Goal: Information Seeking & Learning: Check status

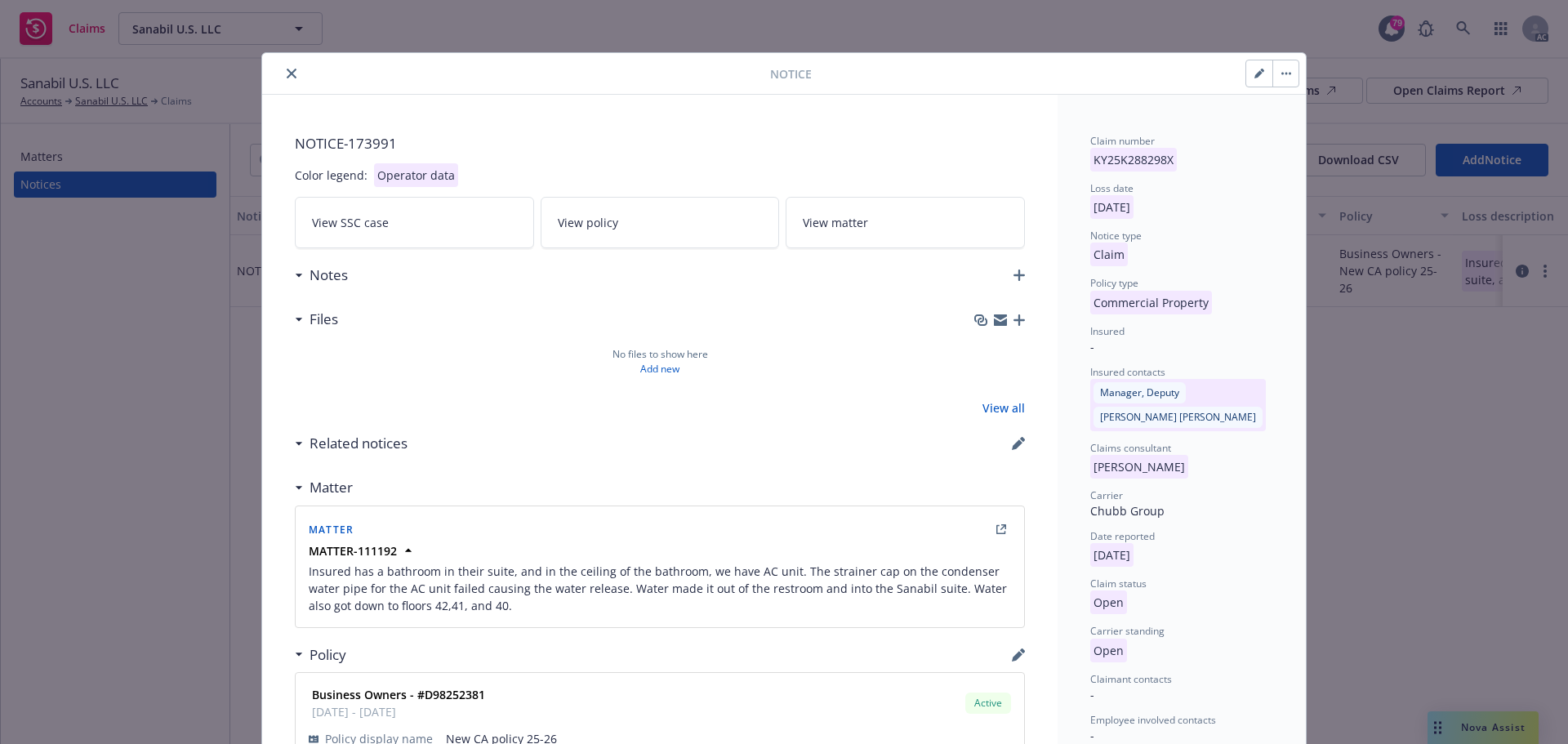
click at [1247, 79] on button "button" at bounding box center [1259, 74] width 26 height 26
select select "COMMERCIAL_PROPERTY"
select select "open"
select select "CLAIM"
select select "OPEN"
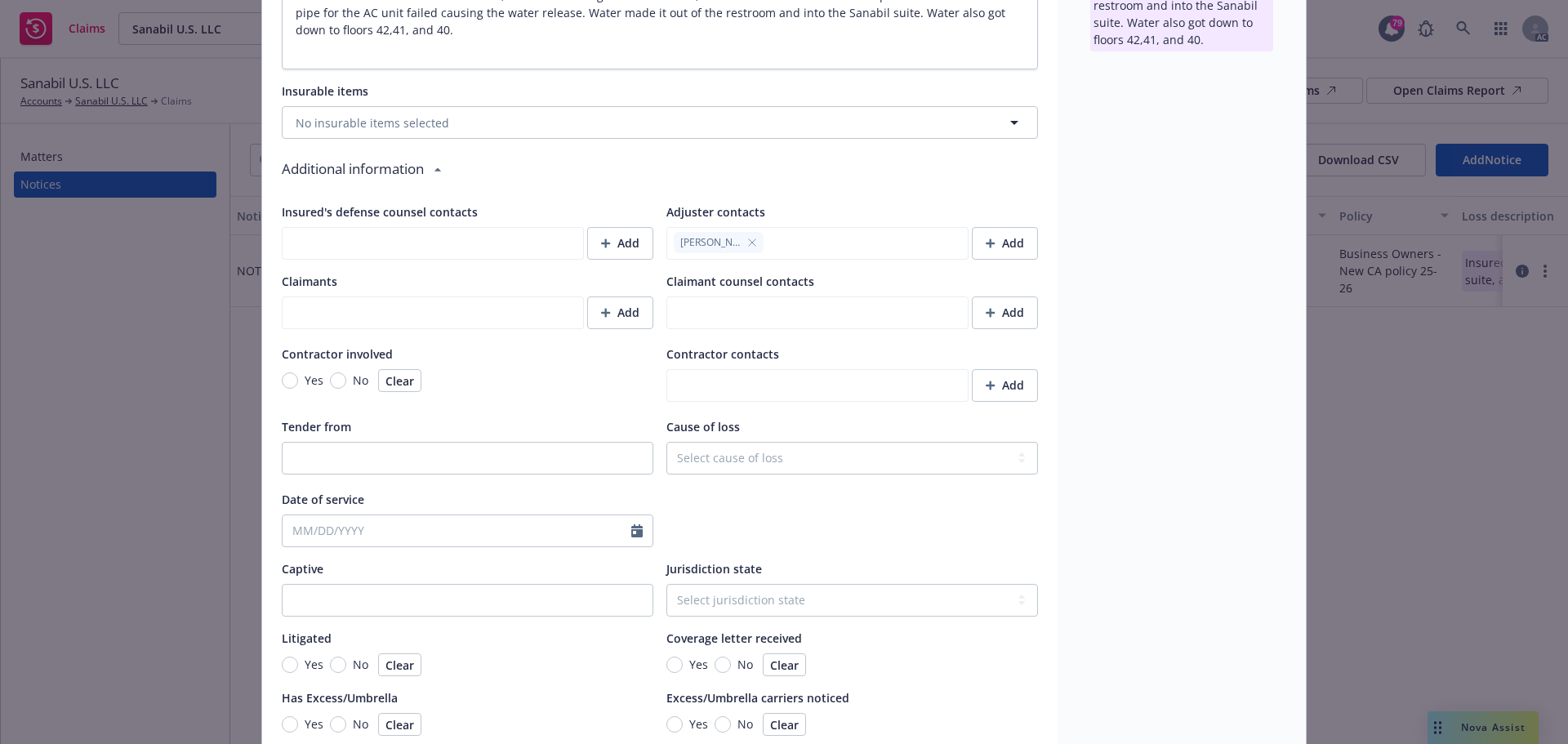
scroll to position [1062, 0]
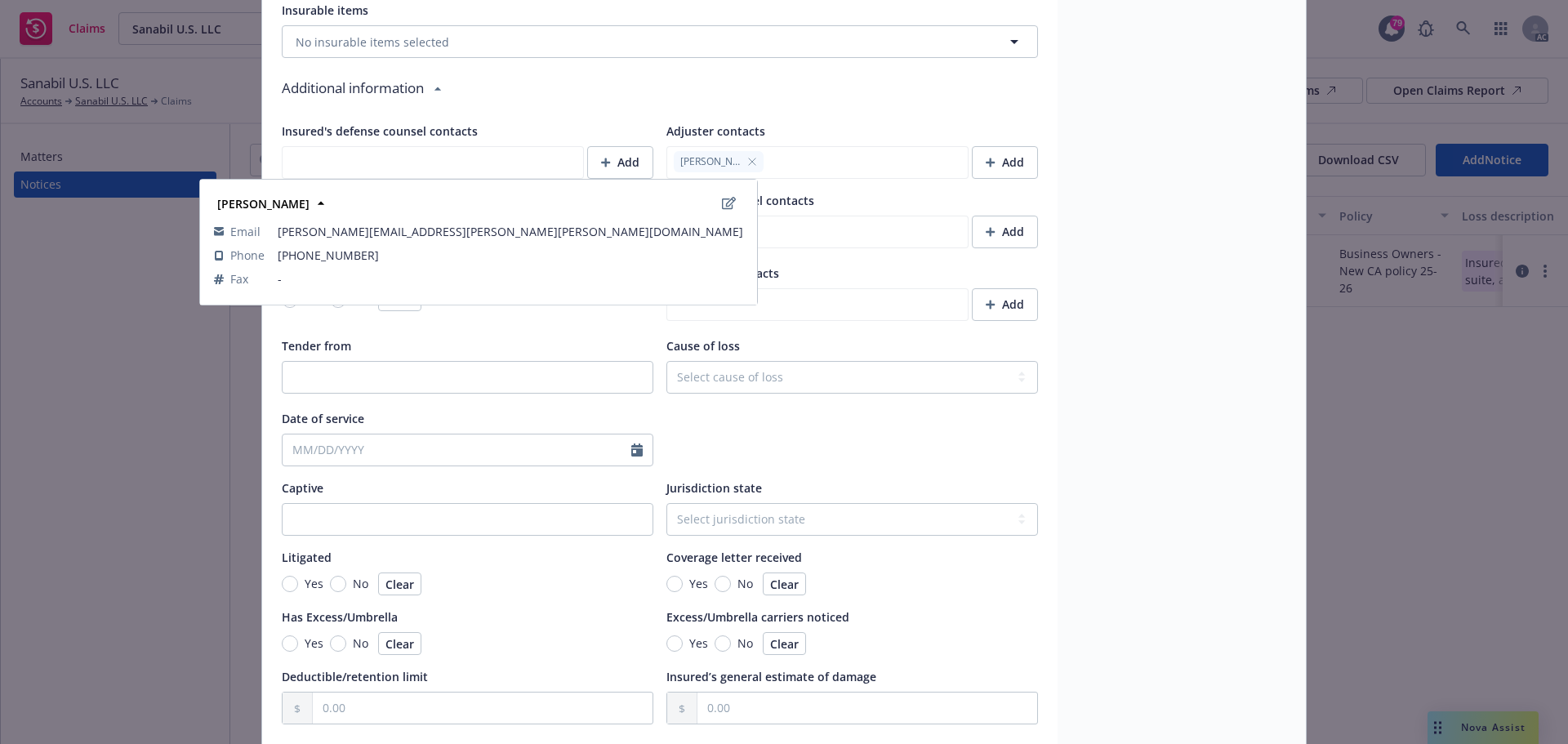
click at [749, 161] on icon "button" at bounding box center [752, 162] width 7 height 7
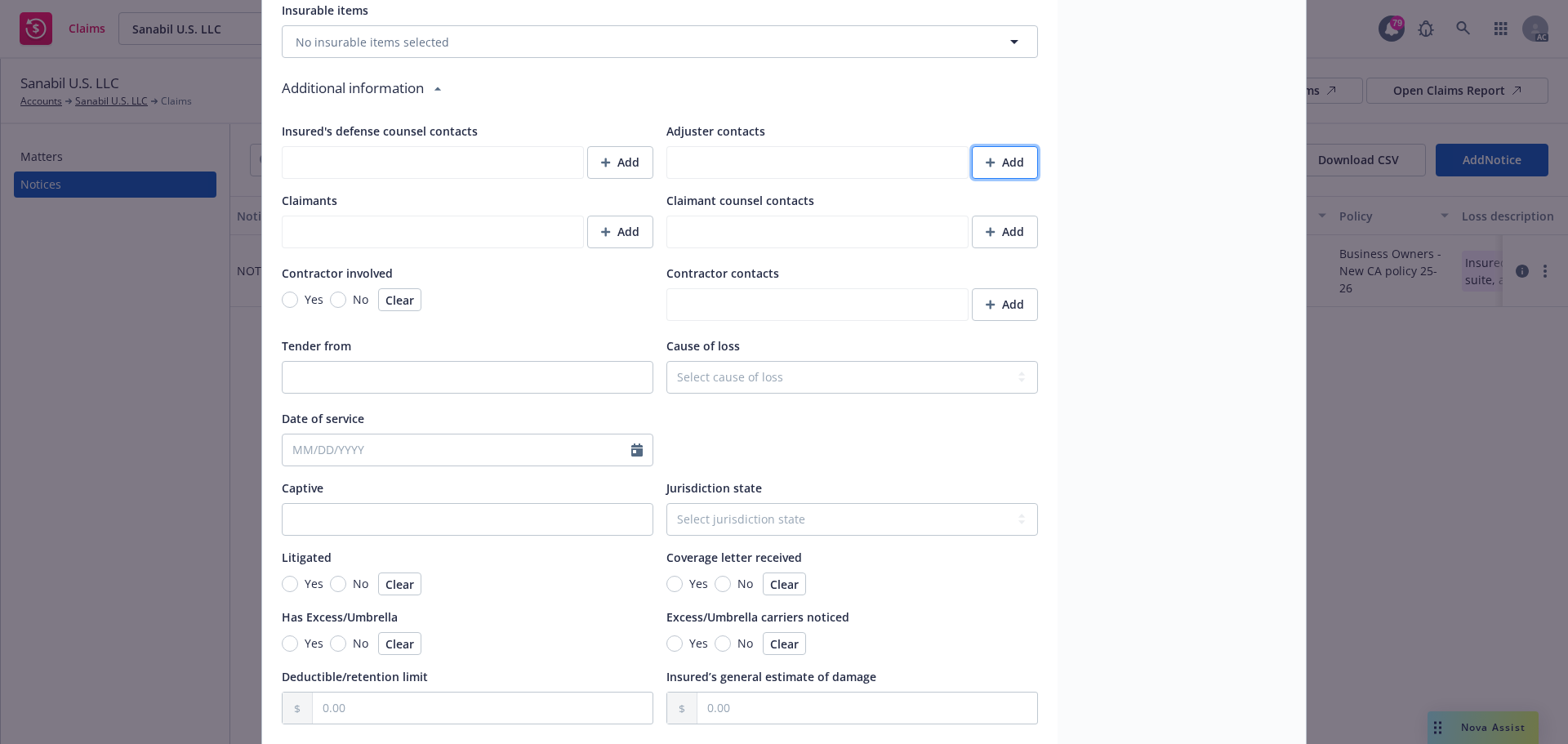
click at [1021, 159] on button "Add" at bounding box center [1005, 163] width 66 height 33
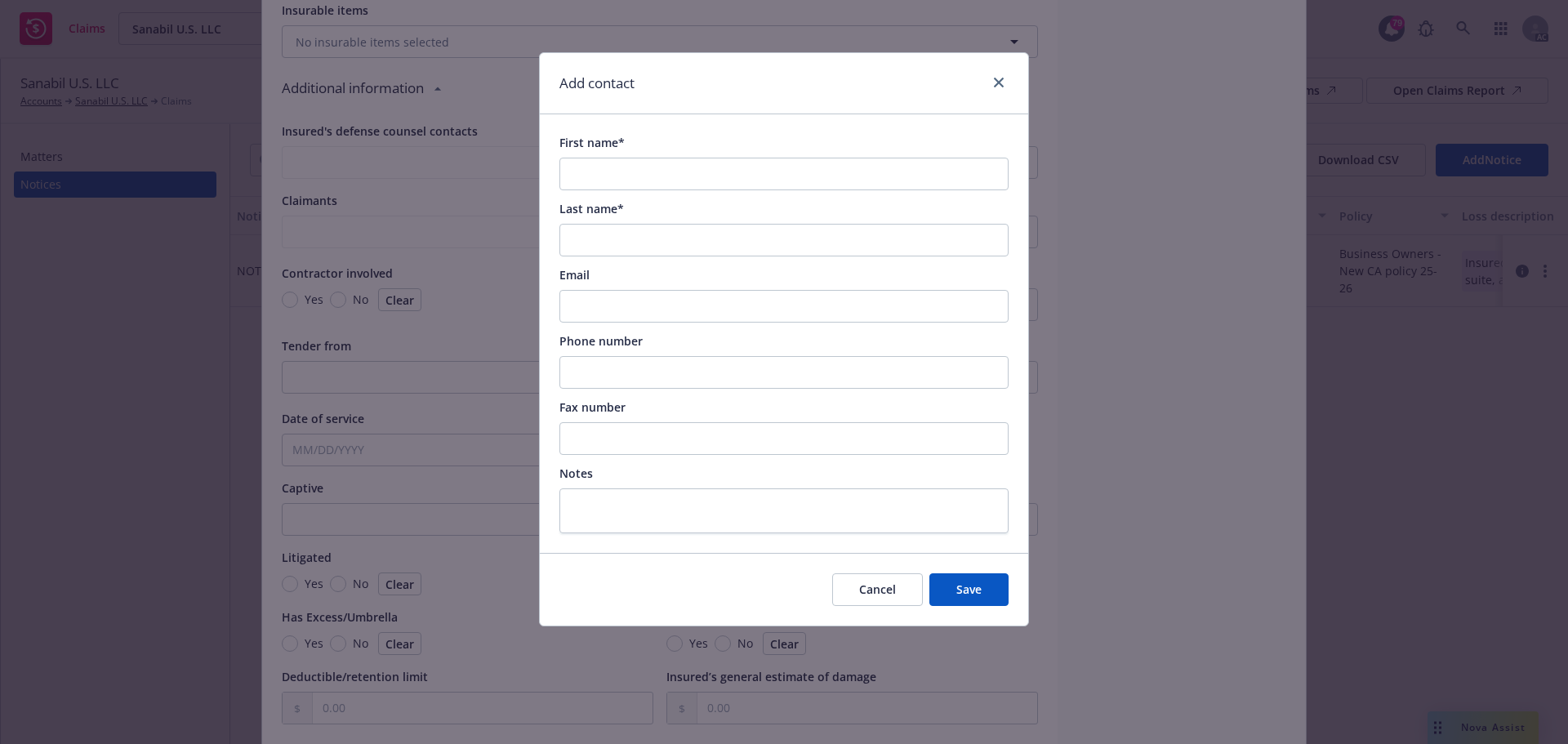
type textarea "x"
click at [593, 172] on input "First name*" at bounding box center [784, 174] width 449 height 33
paste input "Taylor"
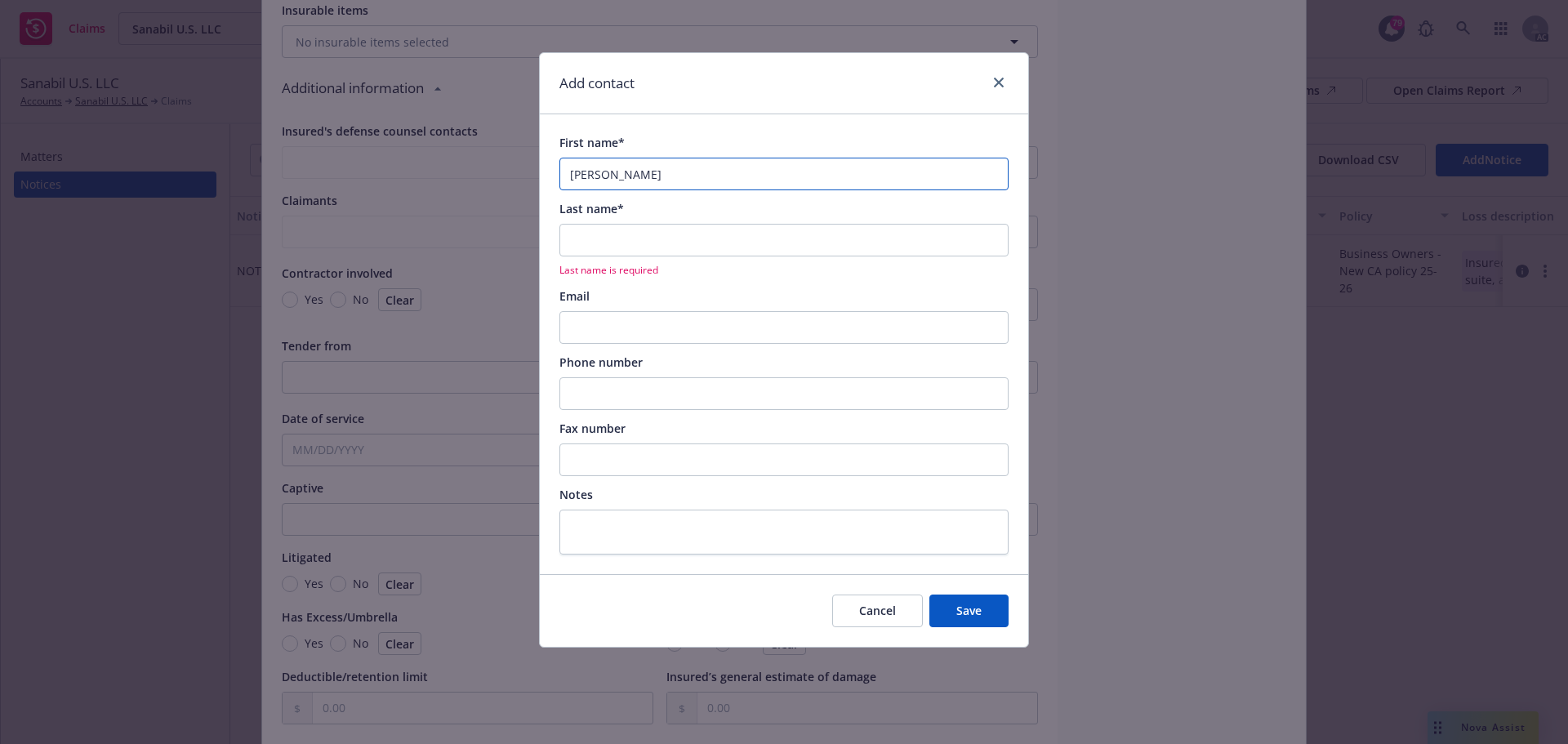
type input "Taylor"
type textarea "x"
click at [581, 245] on input "Last name*" at bounding box center [784, 239] width 449 height 33
paste input "Darling-Miles"
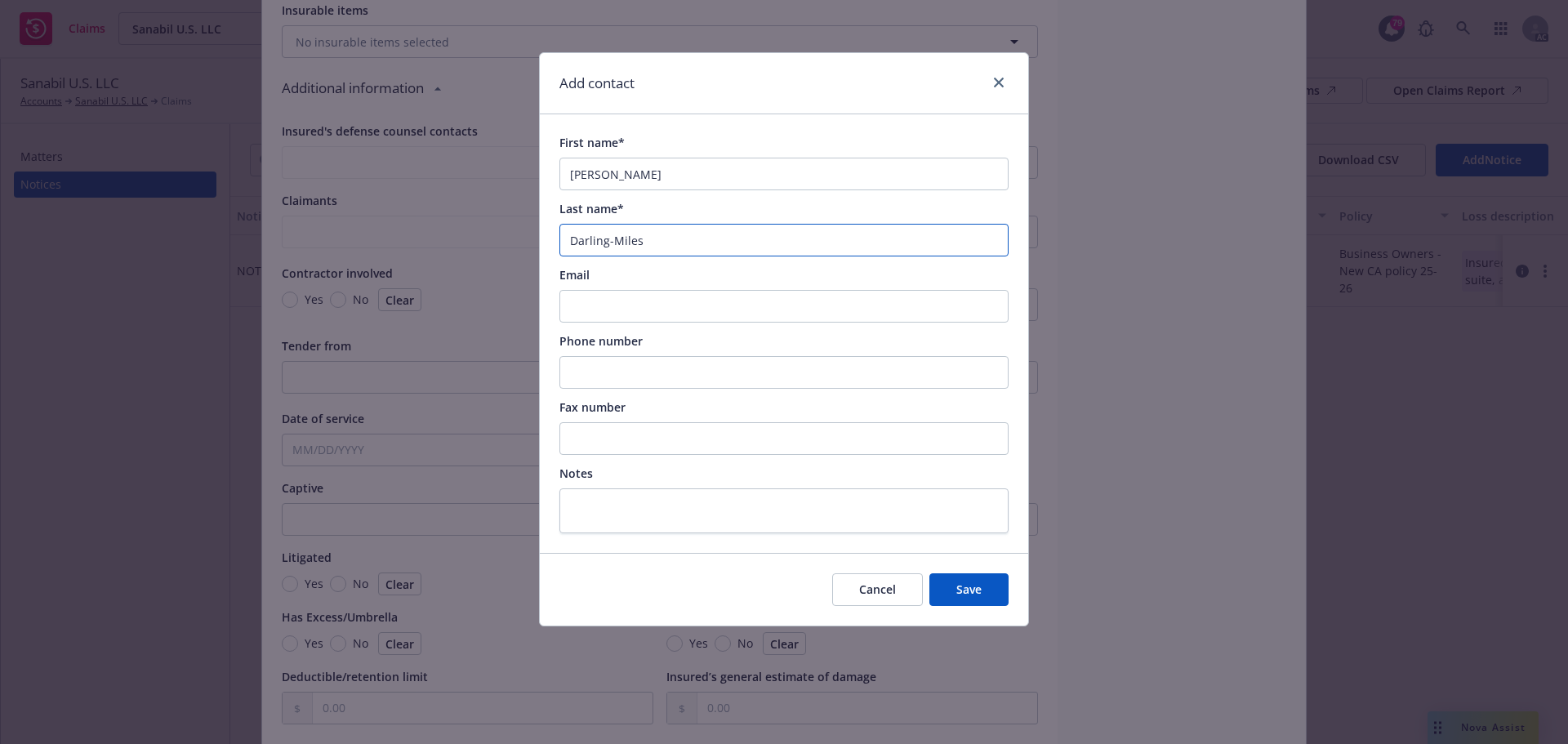
type input "Darling-Miles"
type textarea "x"
click at [607, 300] on input "Email" at bounding box center [784, 306] width 449 height 33
paste input "Taylor.Darling-Miles@Chubb.com"
type input "Taylor.Darling-Miles@Chubb.com"
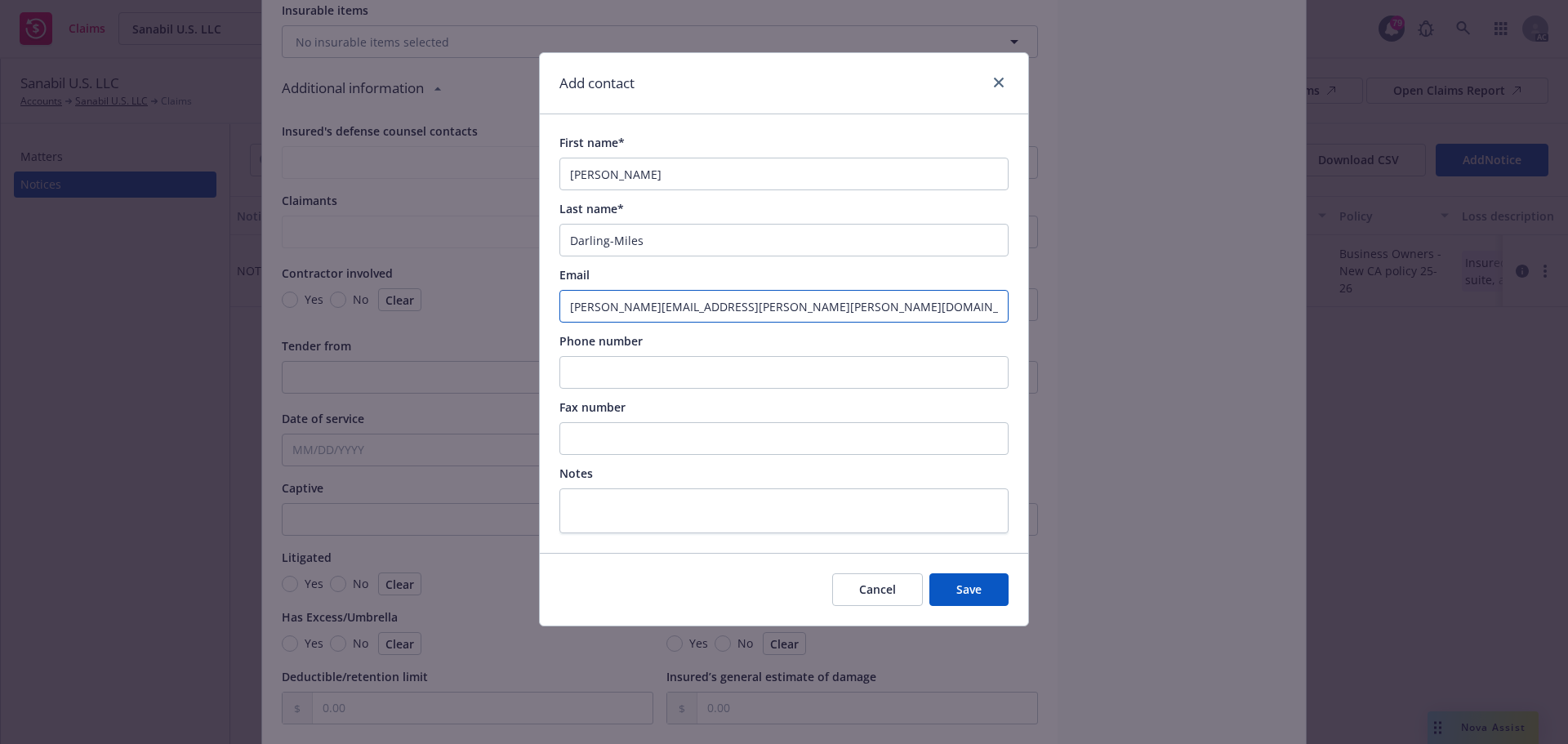
type textarea "x"
click at [574, 363] on input "Phone number" at bounding box center [784, 372] width 449 height 33
paste input "(214) 251-4582"
type input "(214) 251-4582"
click at [969, 578] on button "Save" at bounding box center [968, 589] width 79 height 33
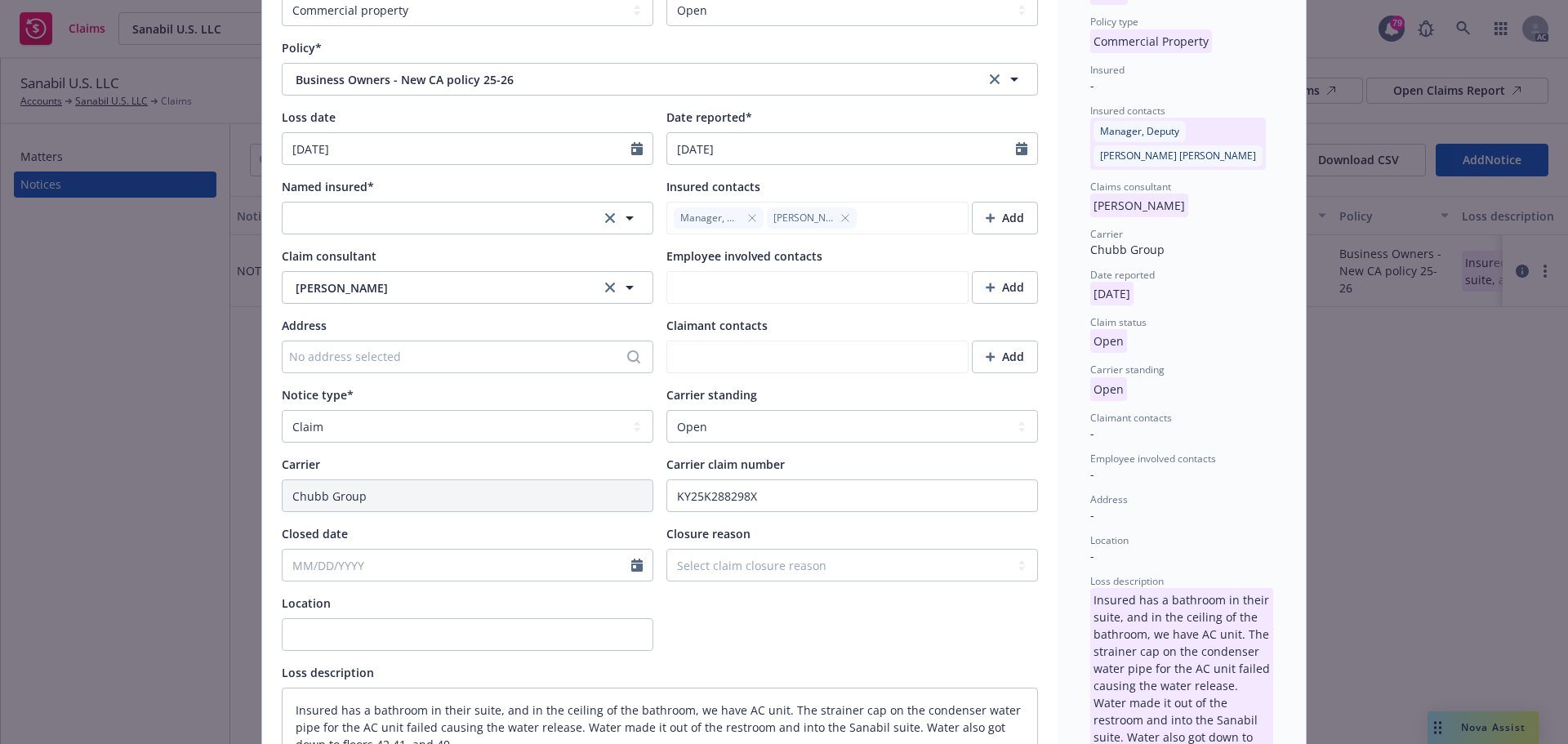
scroll to position [0, 0]
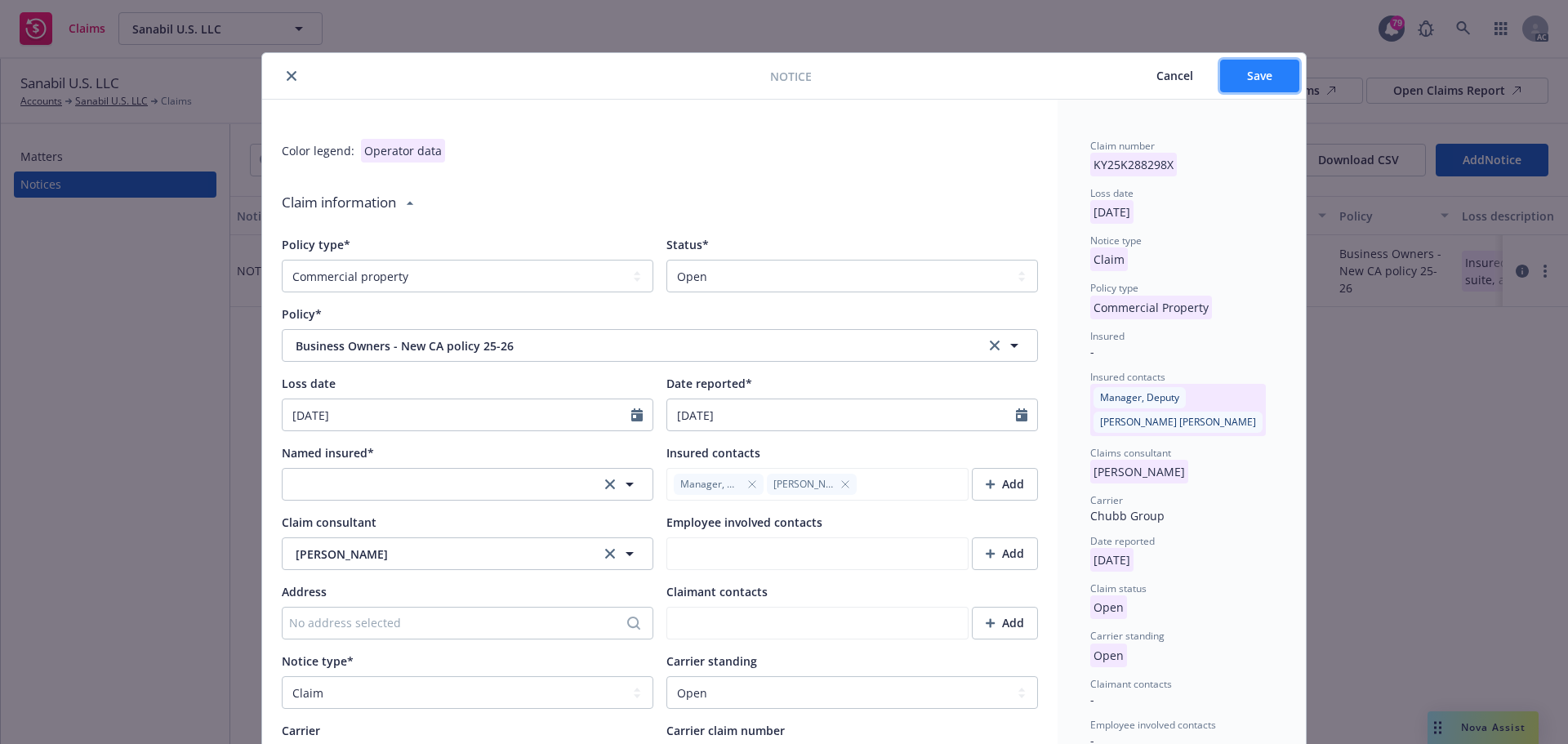
click at [1255, 70] on span "Save" at bounding box center [1259, 76] width 25 height 16
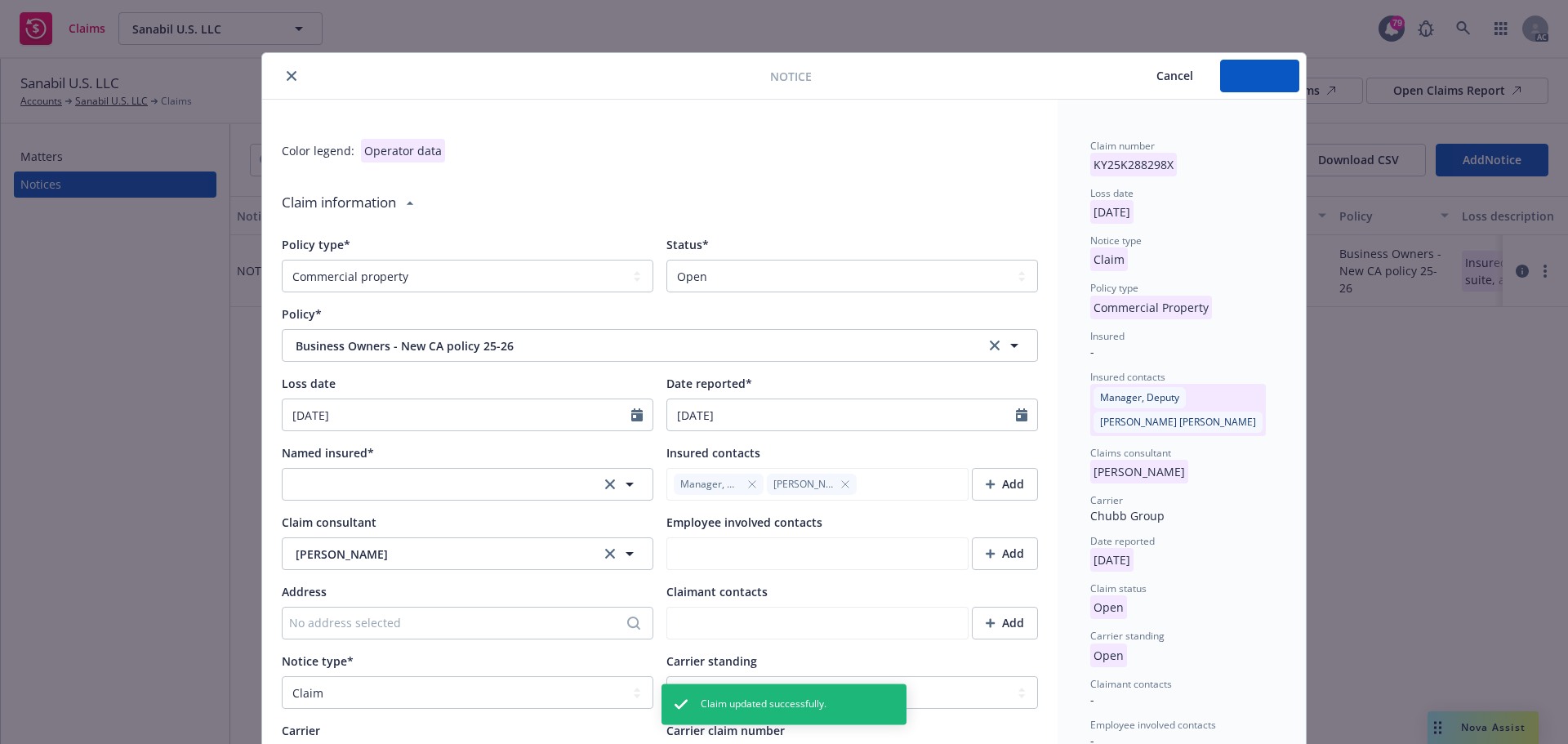
type textarea "x"
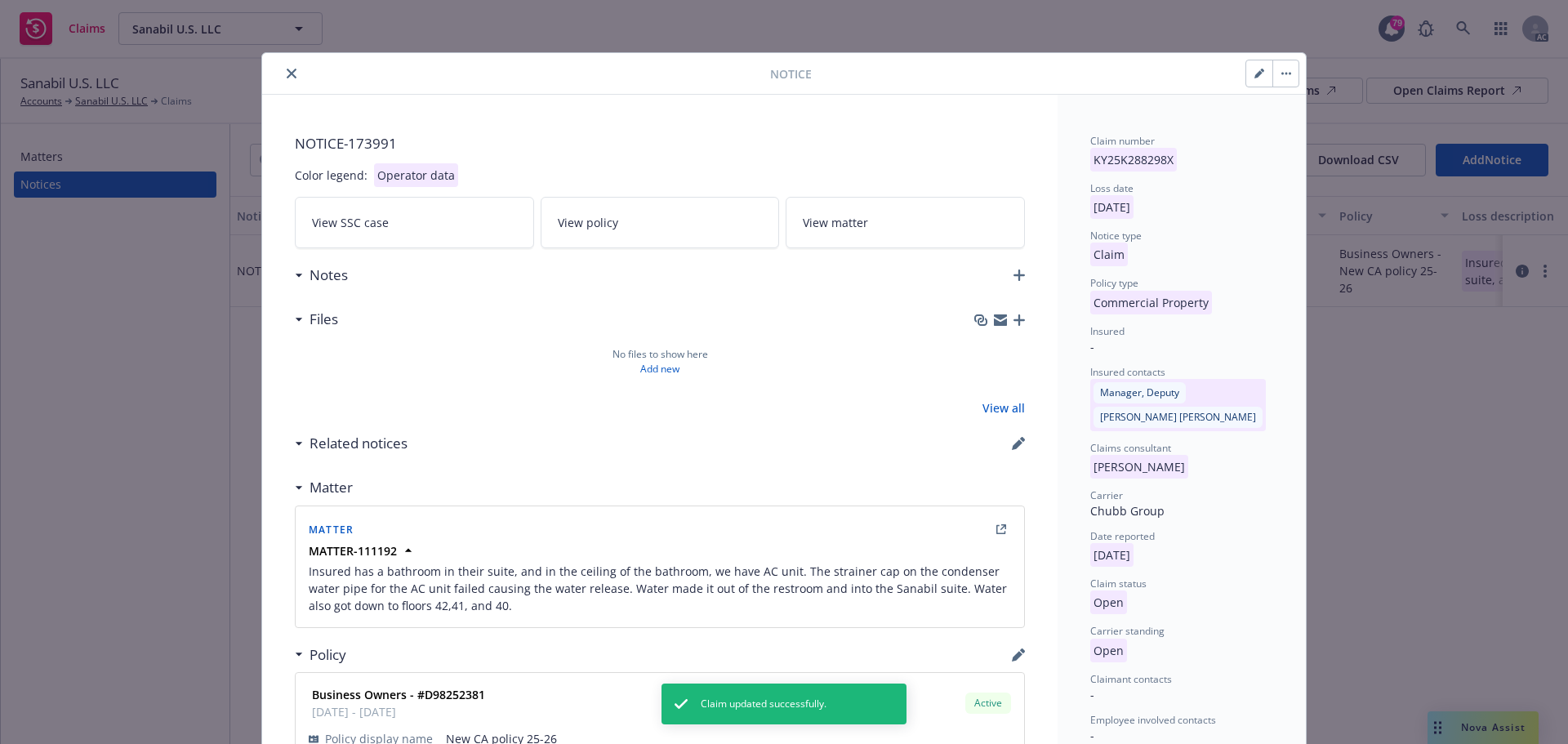
click at [286, 75] on icon "close" at bounding box center [291, 74] width 10 height 10
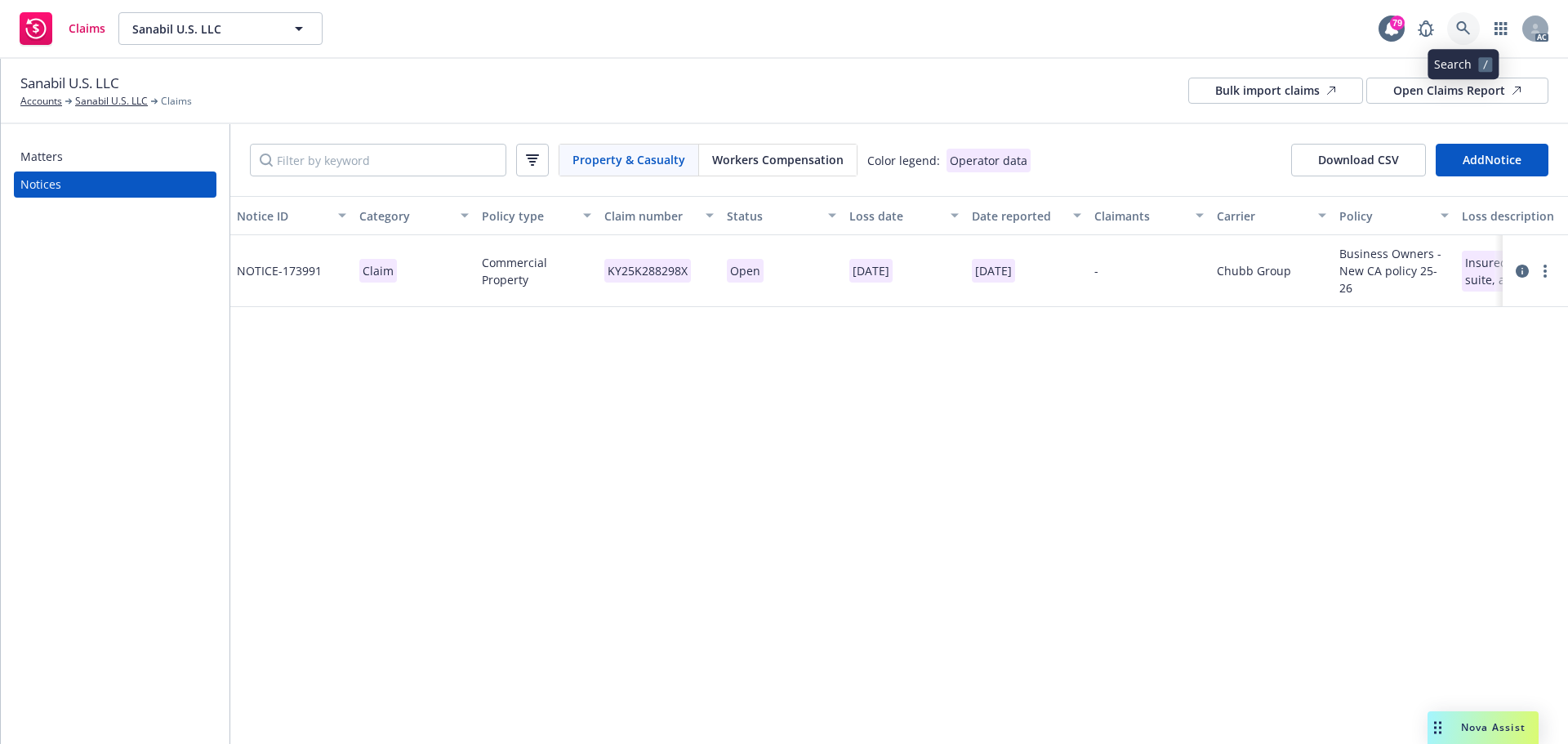
click at [1457, 17] on link at bounding box center [1462, 28] width 33 height 33
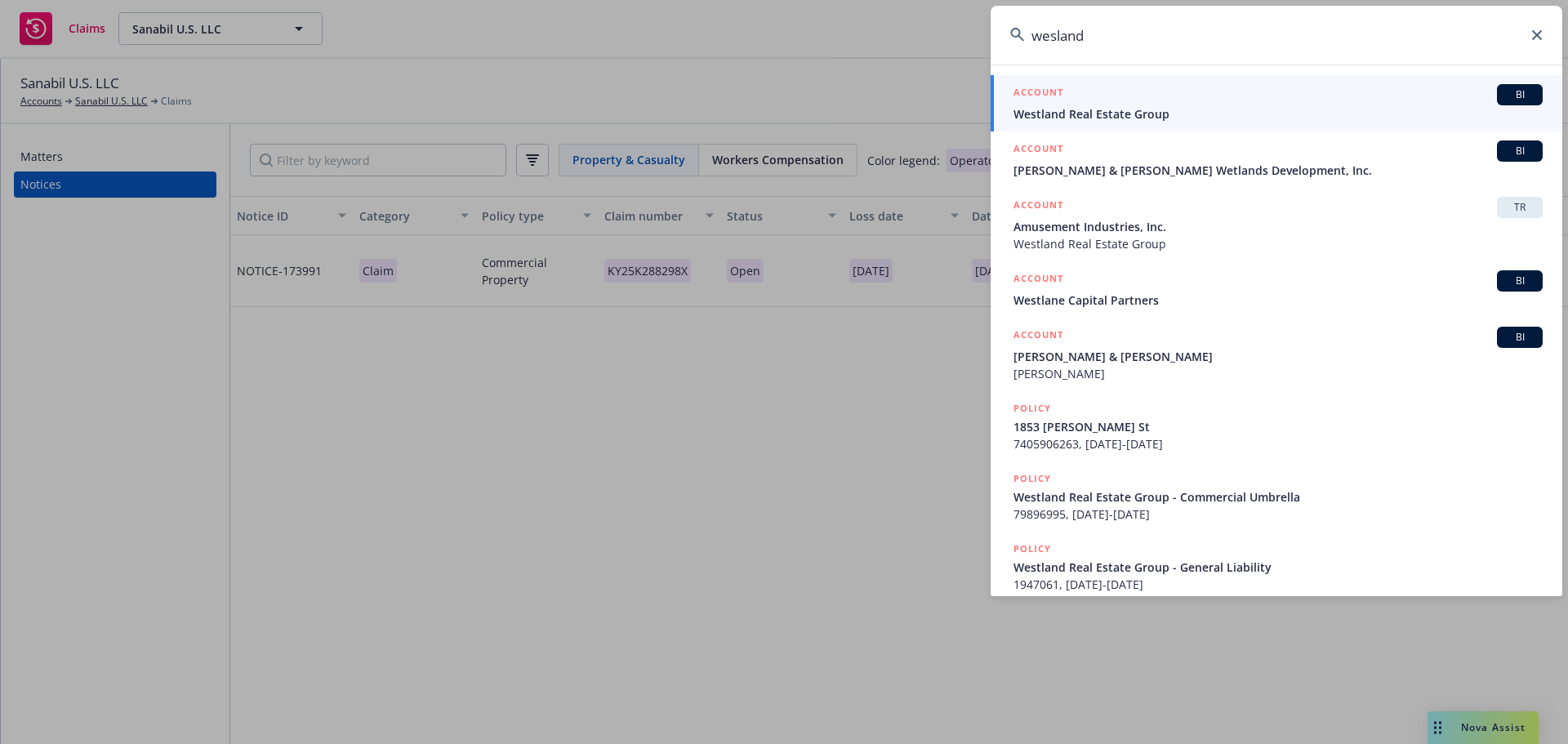
type input "wesland"
click at [1139, 117] on span "Westland Real Estate Group" at bounding box center [1277, 114] width 529 height 17
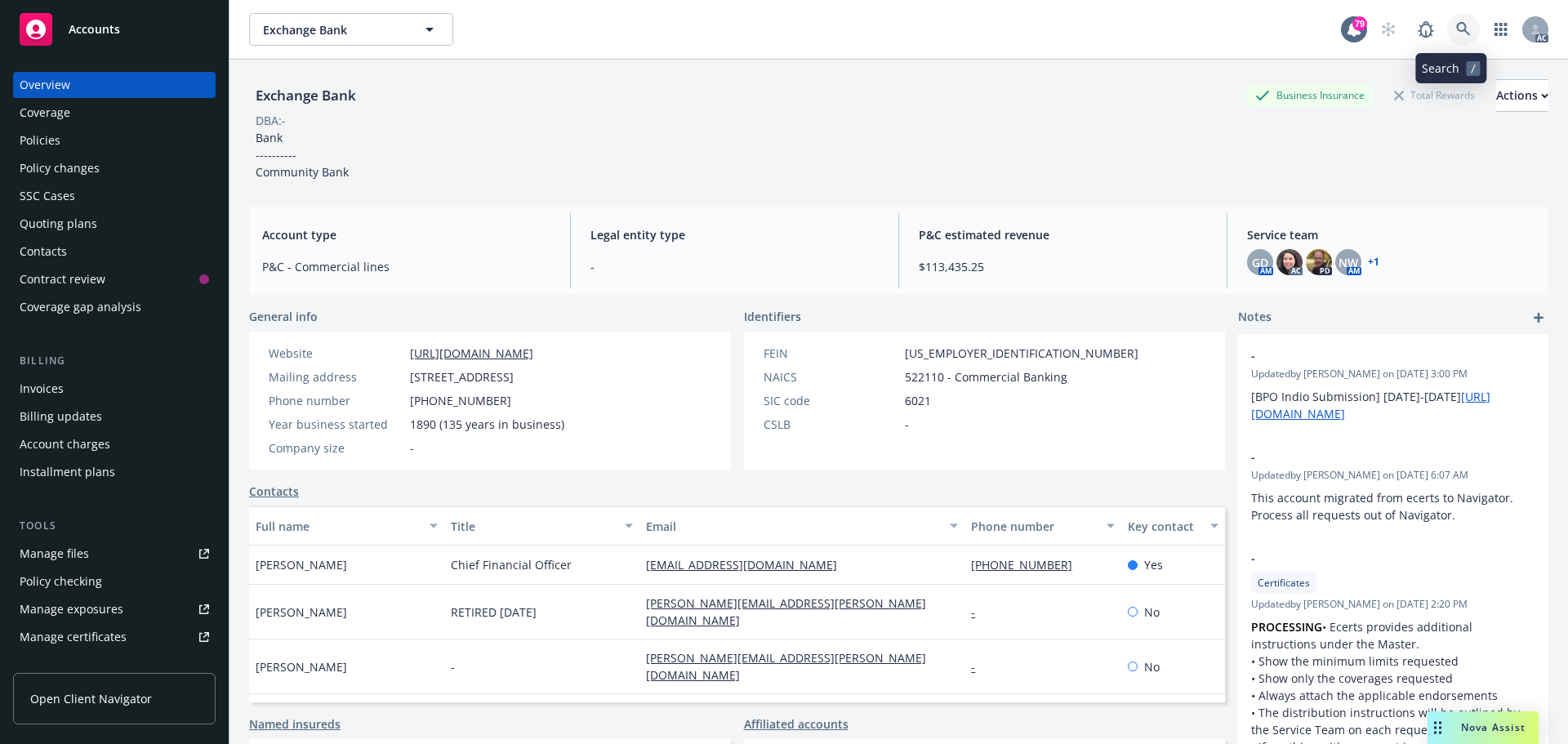
click at [1446, 31] on link at bounding box center [1462, 29] width 33 height 33
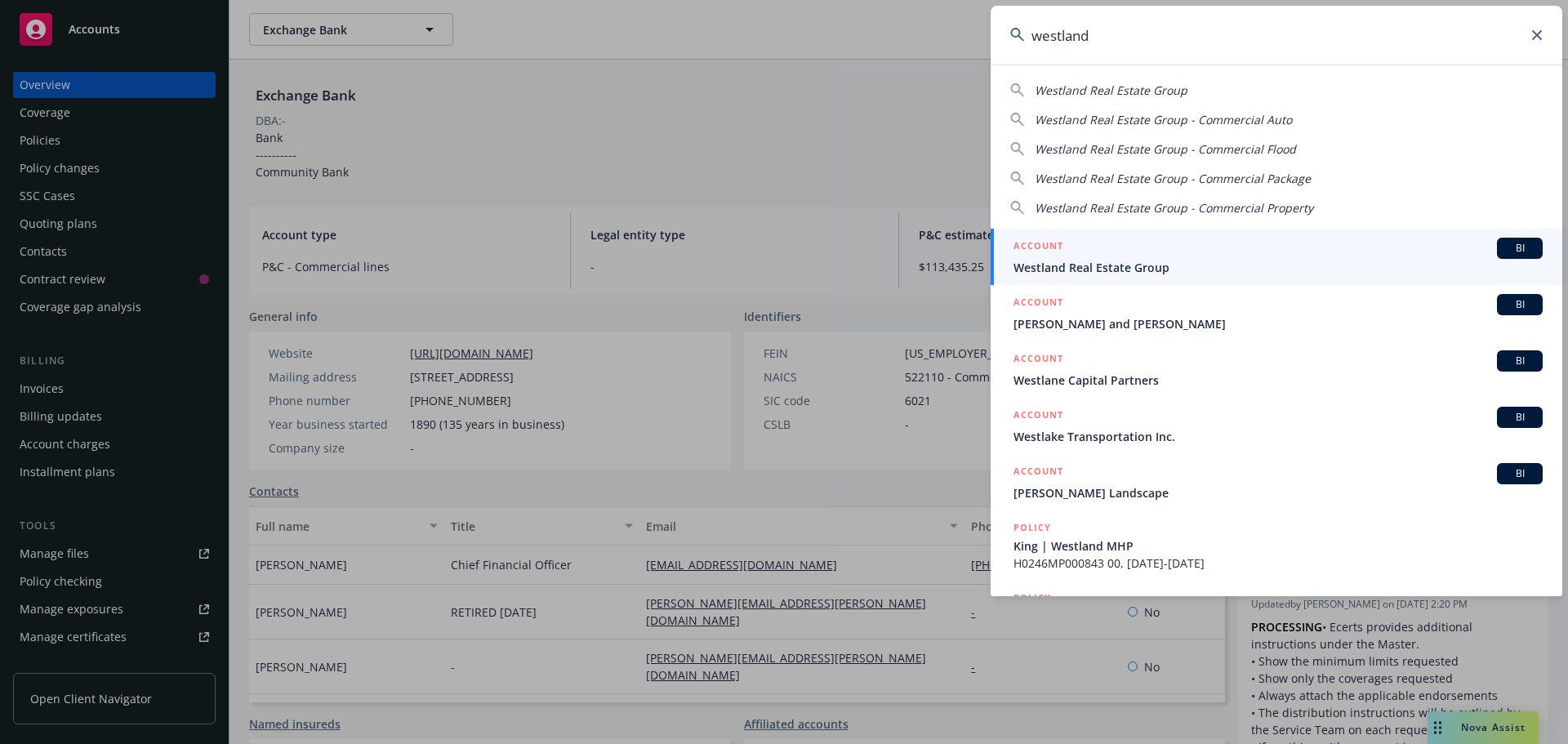
type input "westland"
click at [1083, 250] on div "ACCOUNT BI" at bounding box center [1277, 247] width 529 height 21
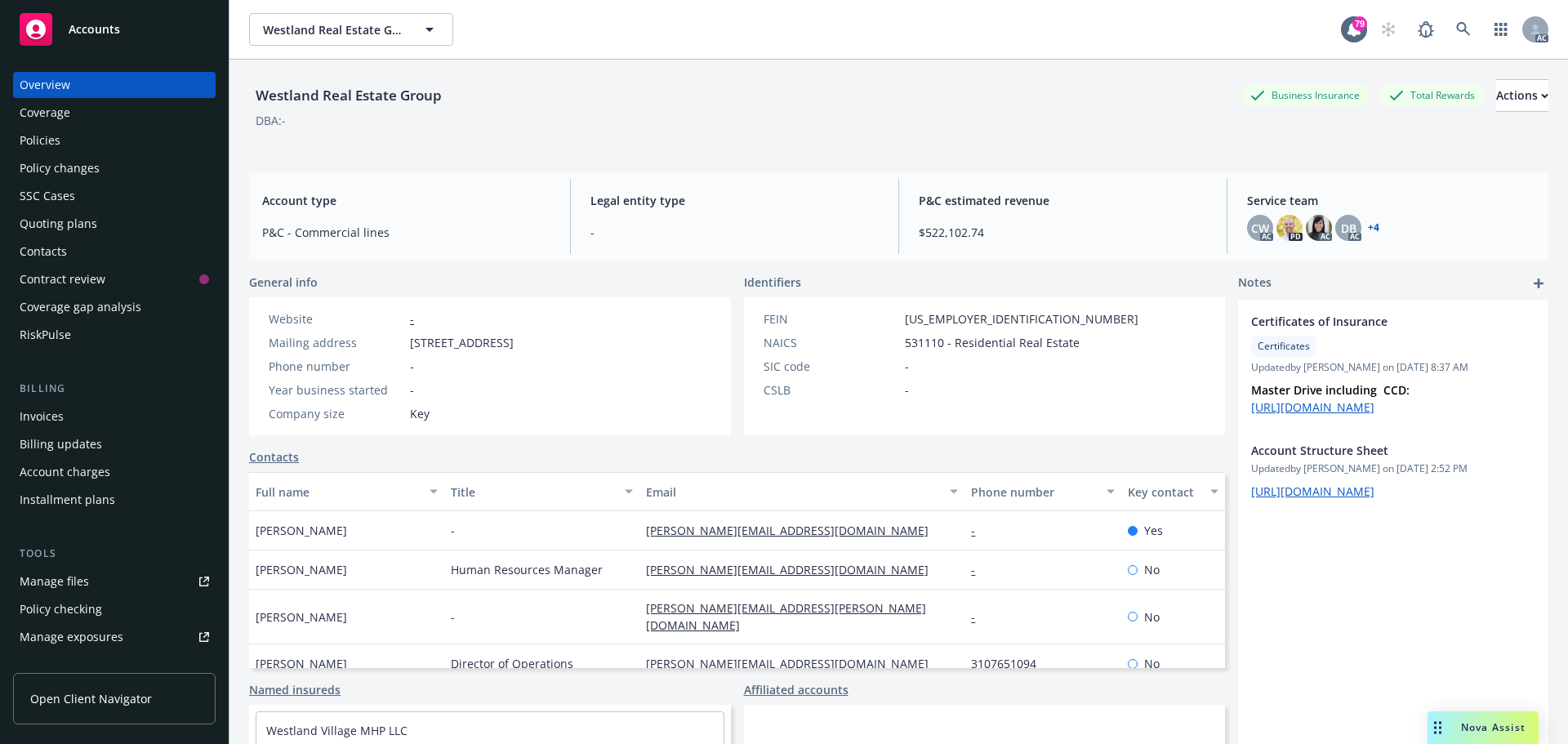
click at [52, 135] on div "Policies" at bounding box center [40, 141] width 41 height 26
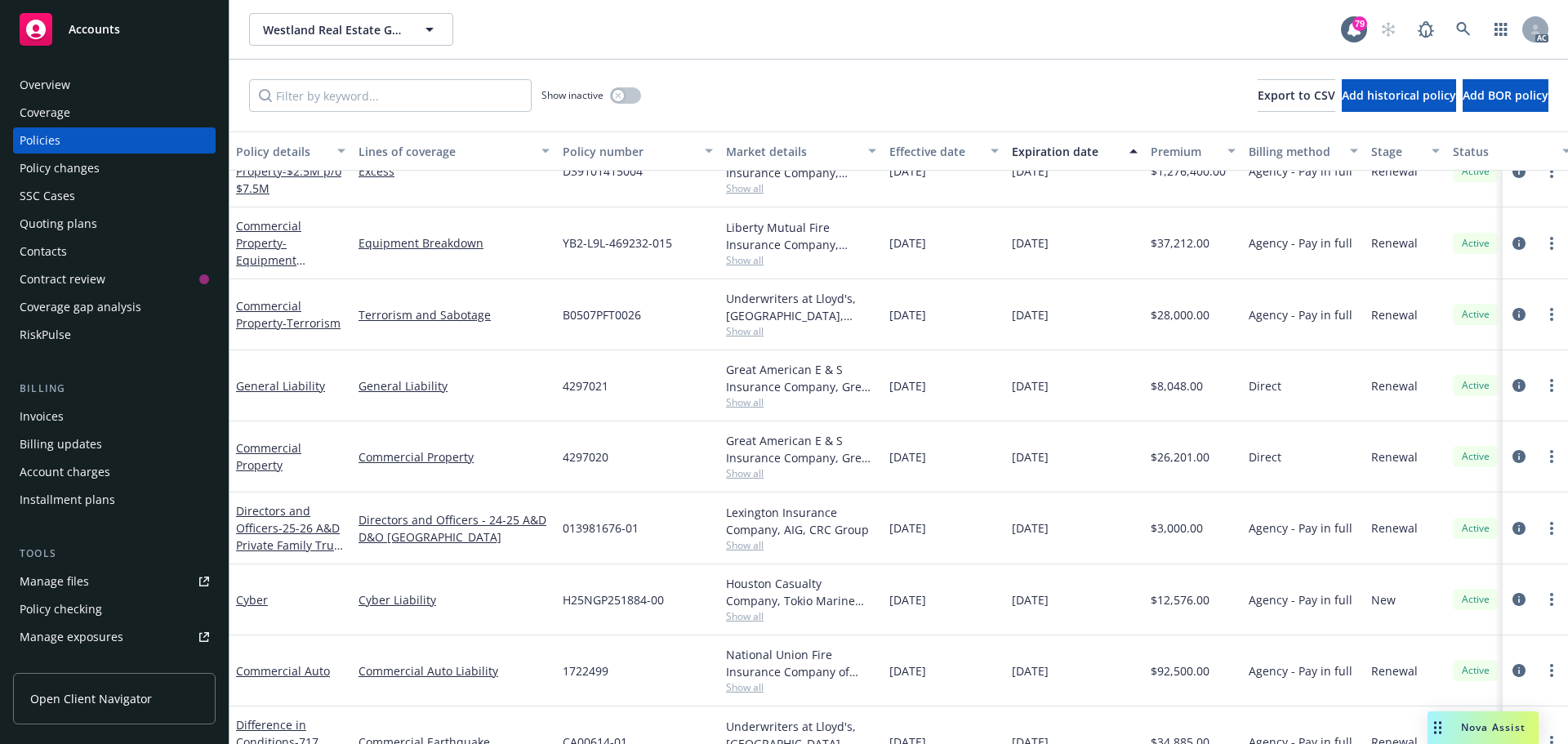
scroll to position [1388, 0]
